Goal: Task Accomplishment & Management: Complete application form

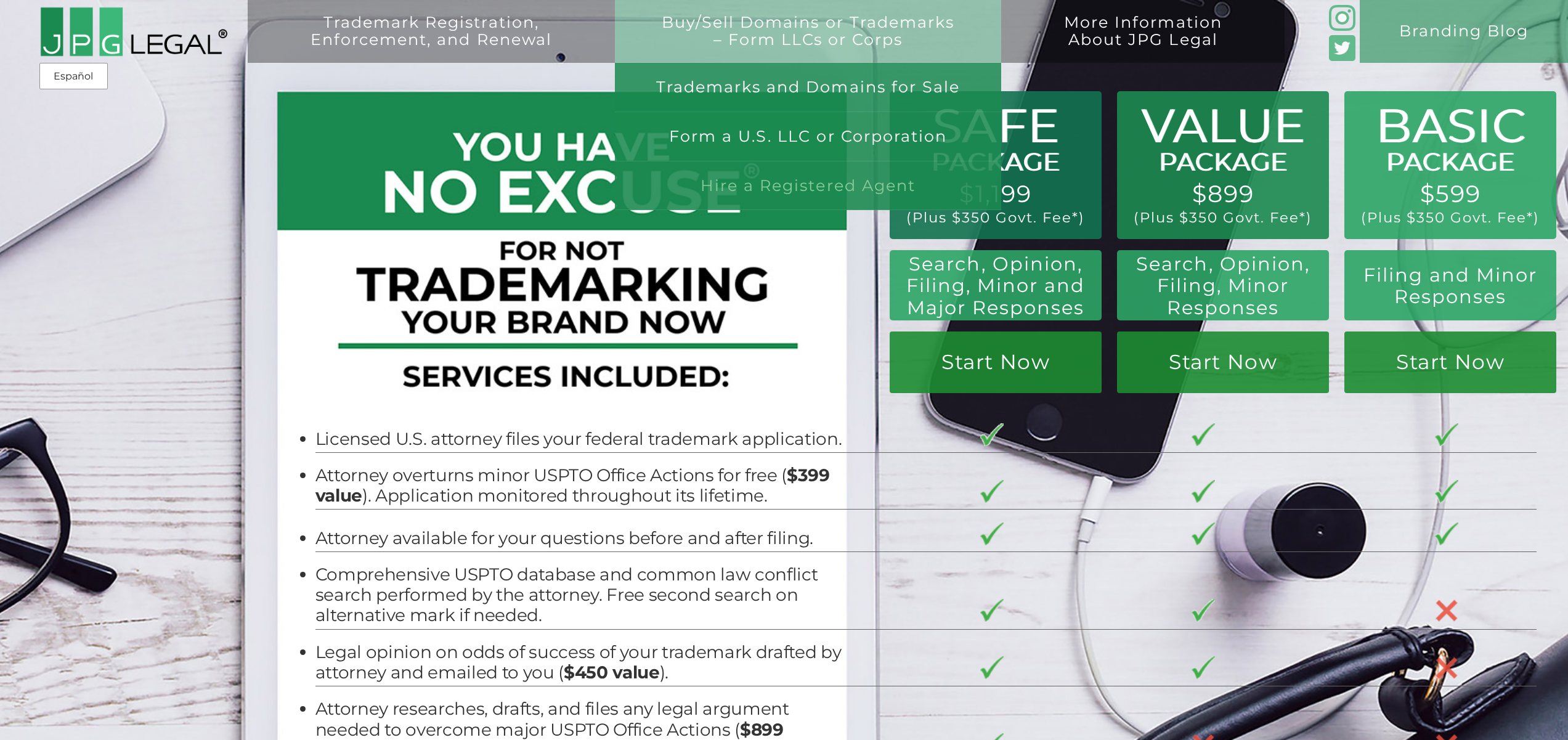
click at [768, 192] on link "Hire a Registered Agent" at bounding box center [808, 186] width 387 height 49
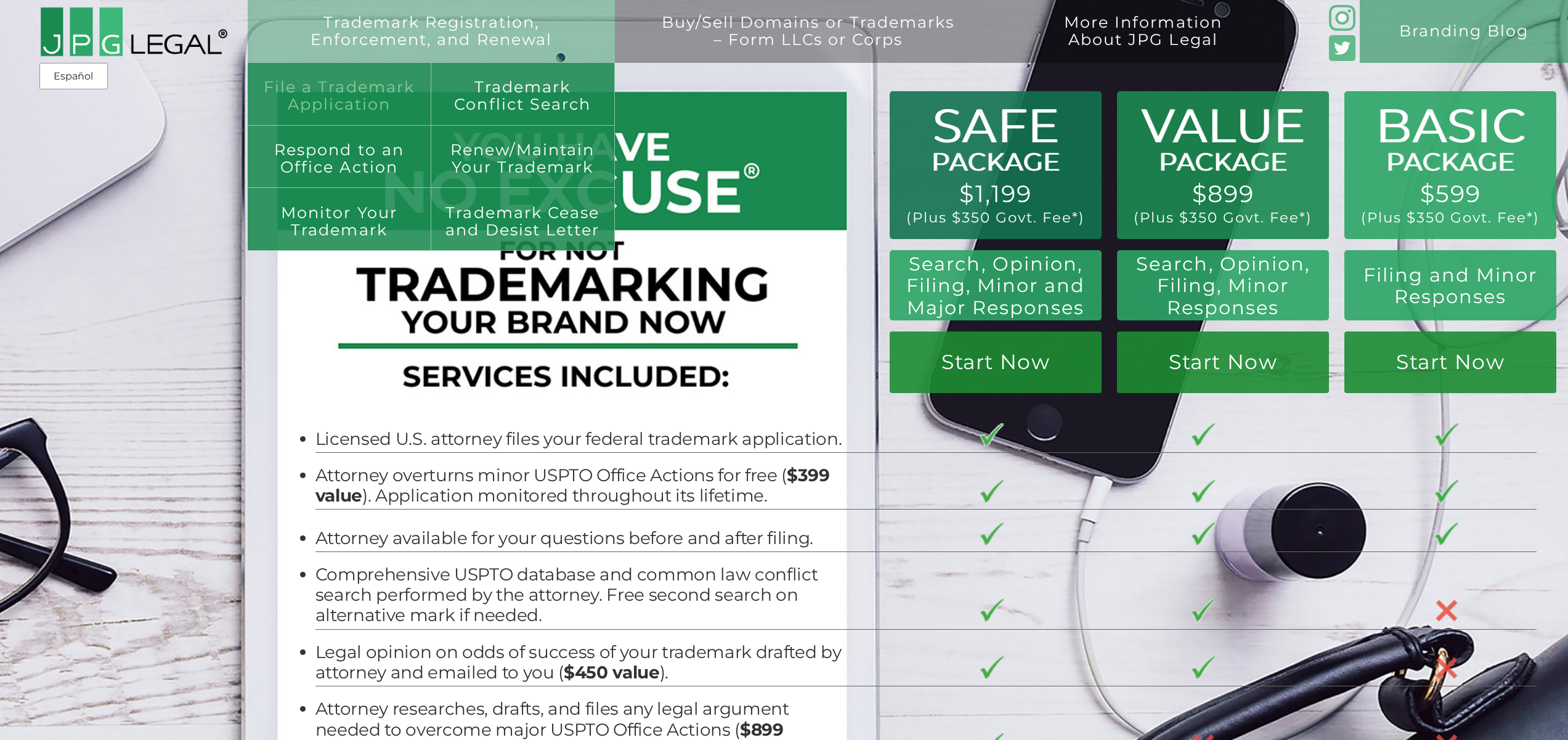
click at [316, 93] on link "File a Trademark Application" at bounding box center [339, 95] width 184 height 63
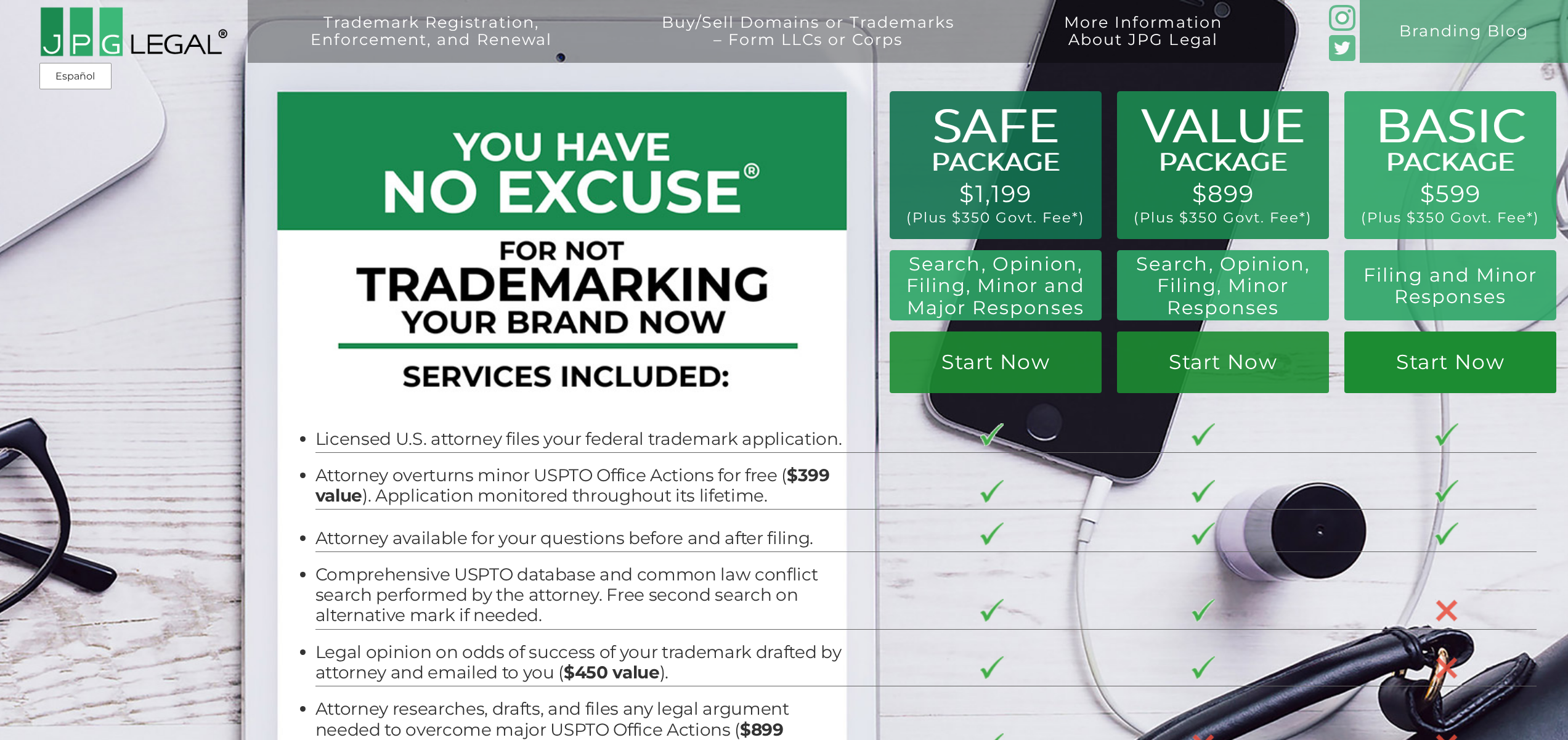
click at [1425, 373] on link "Start Now" at bounding box center [1451, 362] width 212 height 63
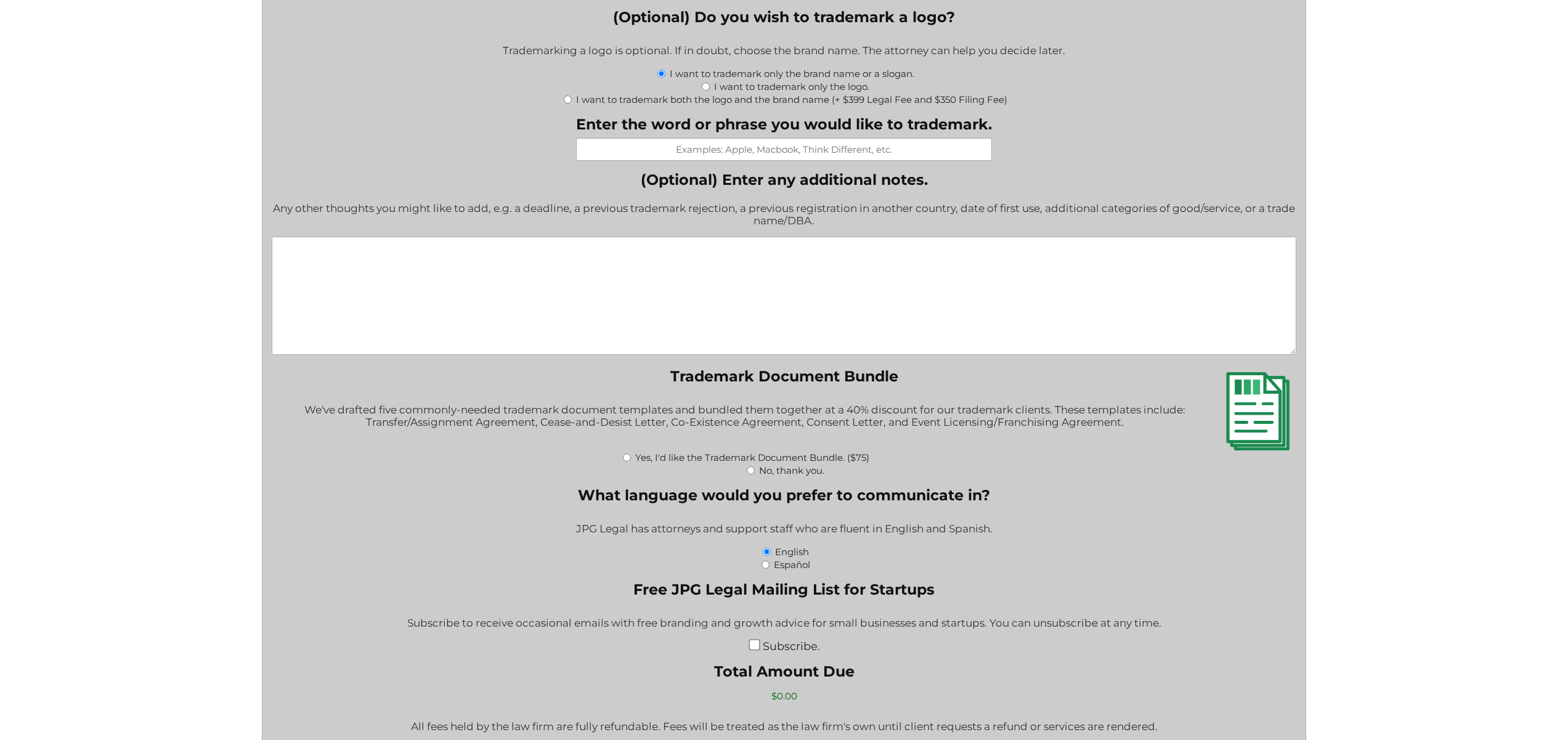
scroll to position [1520, 0]
